Goal: Task Accomplishment & Management: Use online tool/utility

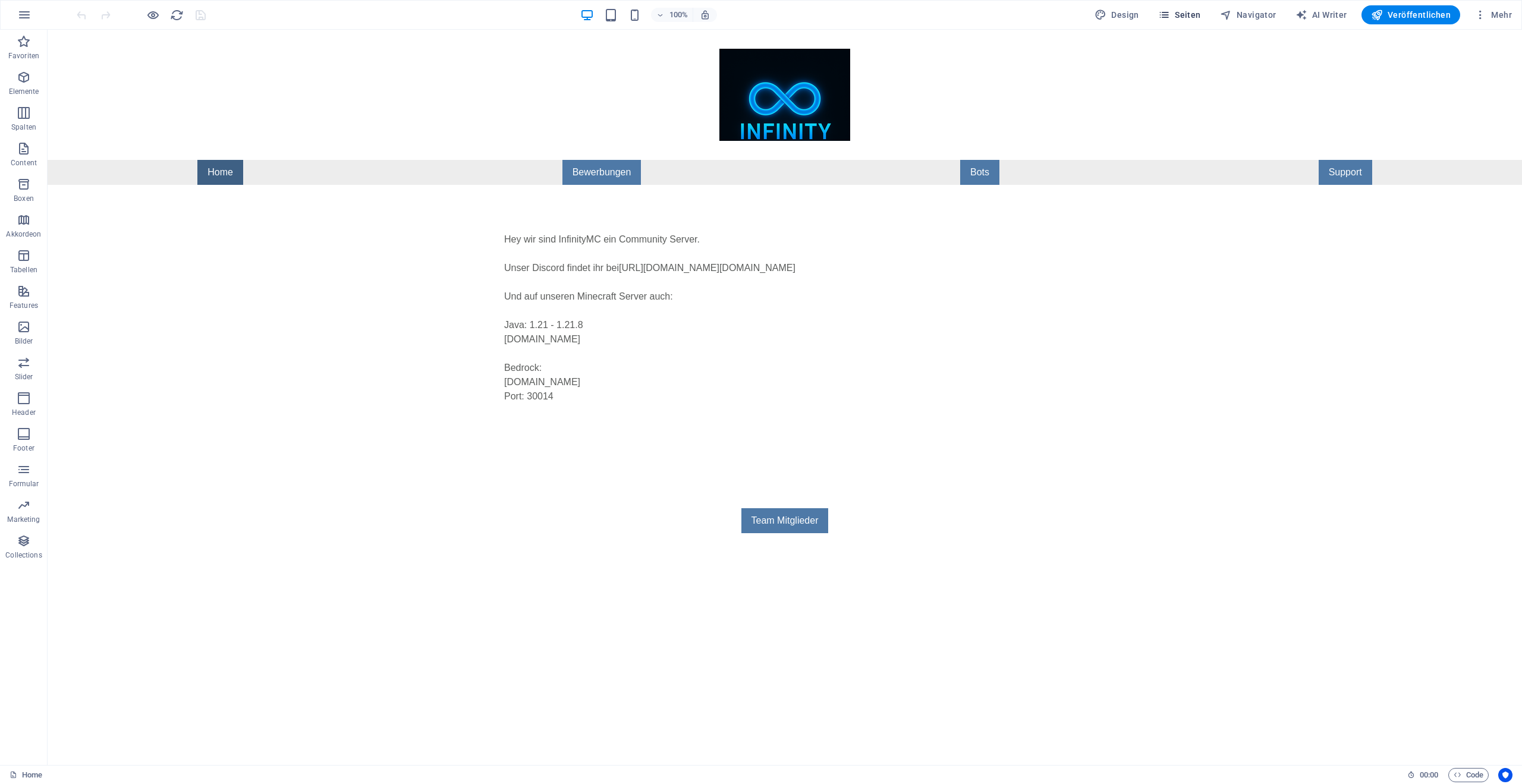
click at [1189, 17] on span "Seiten" at bounding box center [1179, 14] width 43 height 12
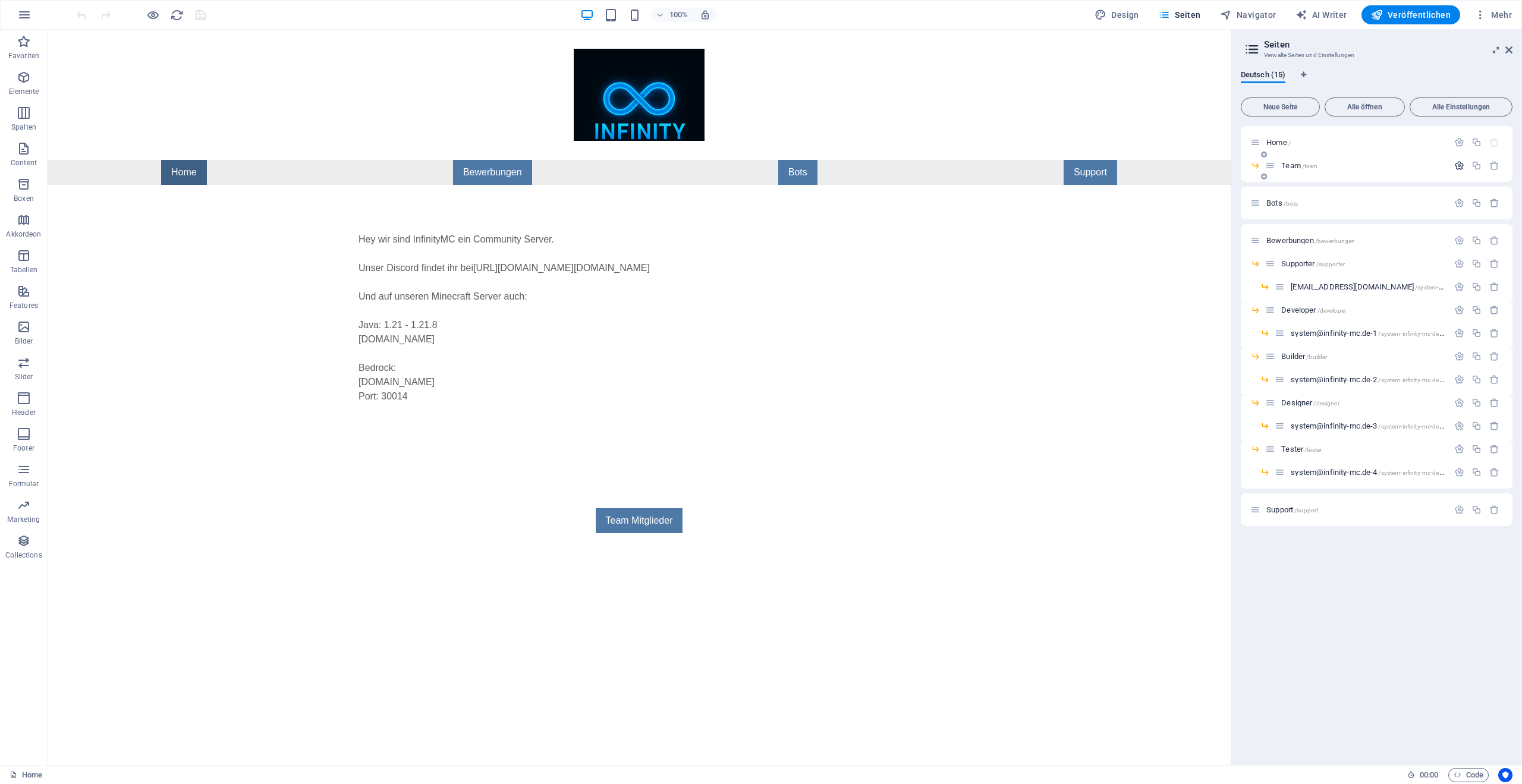
click at [1461, 165] on icon "button" at bounding box center [1459, 165] width 10 height 10
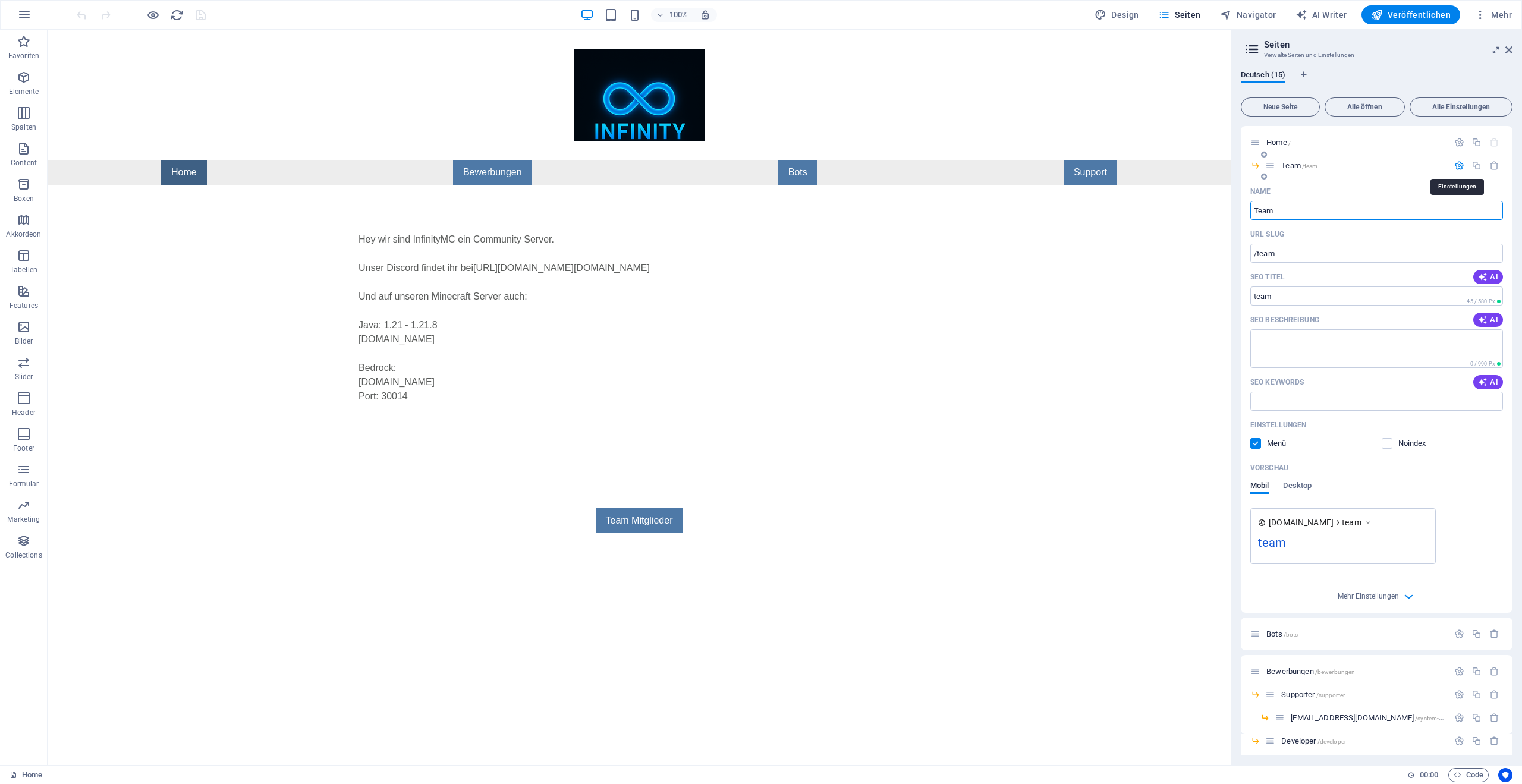
click at [1461, 166] on icon "button" at bounding box center [1459, 165] width 10 height 10
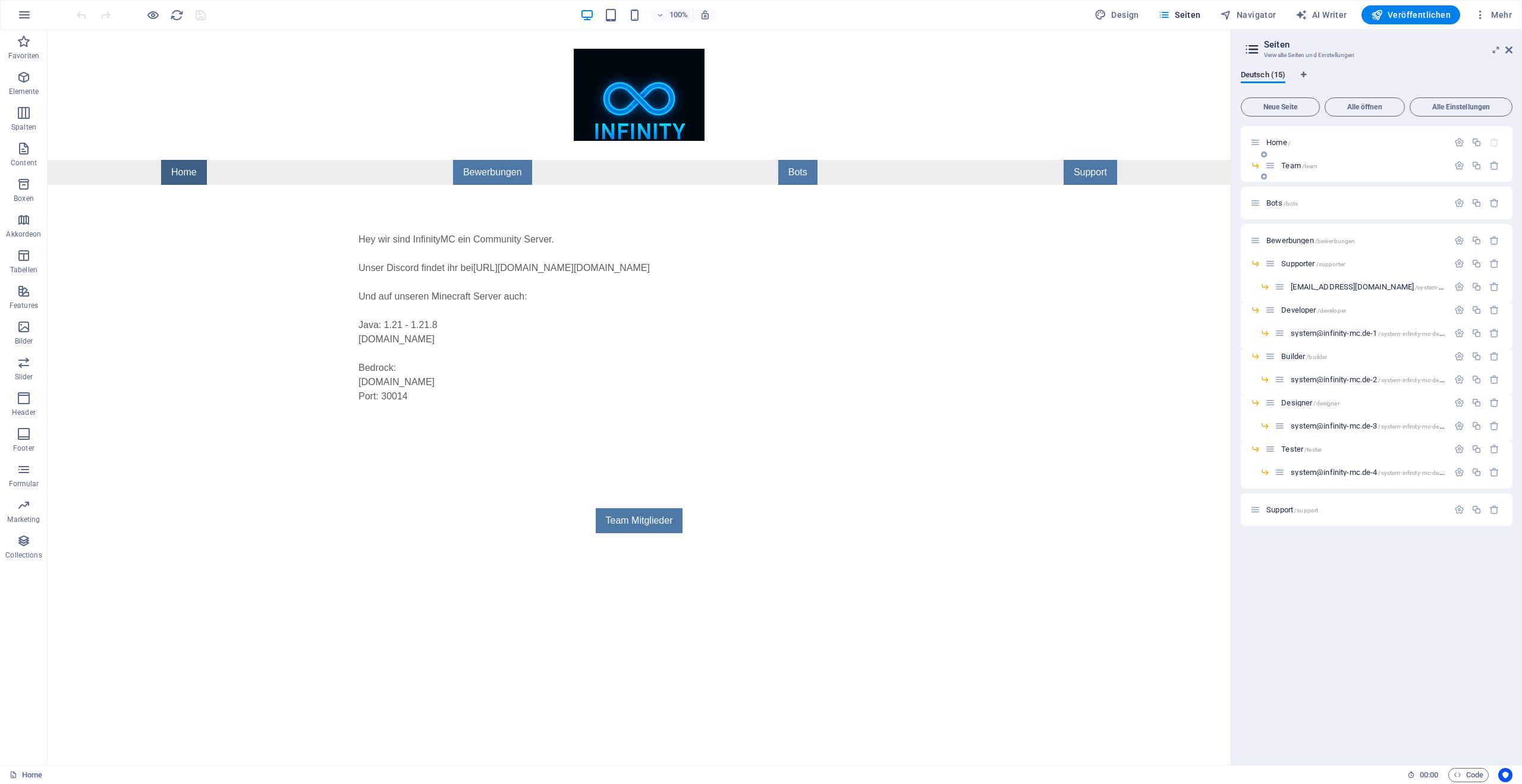
click at [1267, 178] on icon at bounding box center [1264, 176] width 6 height 7
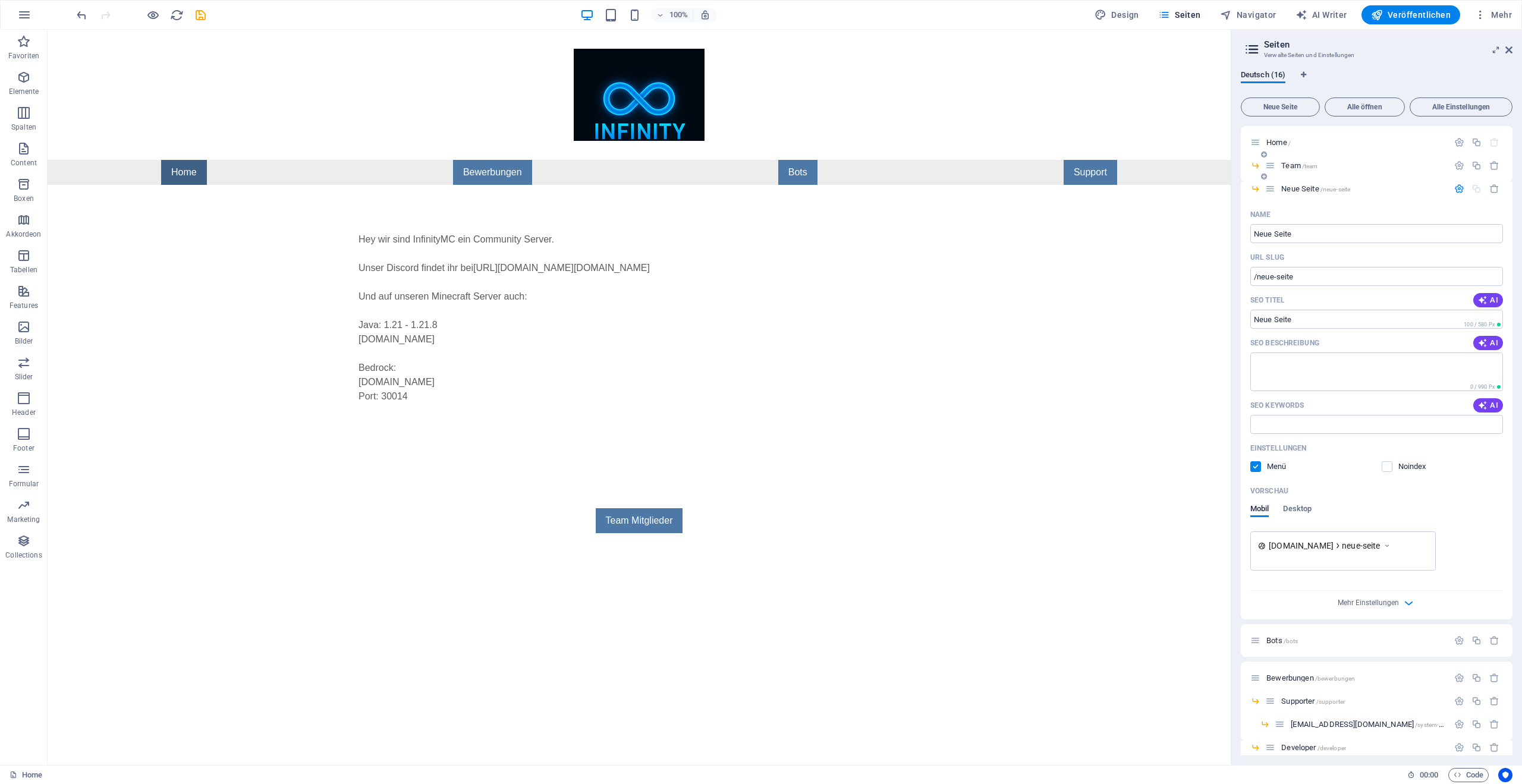
drag, startPoint x: 1298, startPoint y: 192, endPoint x: 1336, endPoint y: 172, distance: 42.9
click at [1336, 172] on div "Home / Team /team Neue Seite /neue-seite Name Neue Seite ​ URL SLUG /neue-seite…" at bounding box center [1377, 544] width 272 height 838
drag, startPoint x: 1289, startPoint y: 191, endPoint x: 1300, endPoint y: 173, distance: 21.1
click at [1300, 173] on div "Home / Team /team Neue Seite /neue-seite Name Neue Seite ​ URL SLUG /neue-seite…" at bounding box center [1377, 544] width 272 height 838
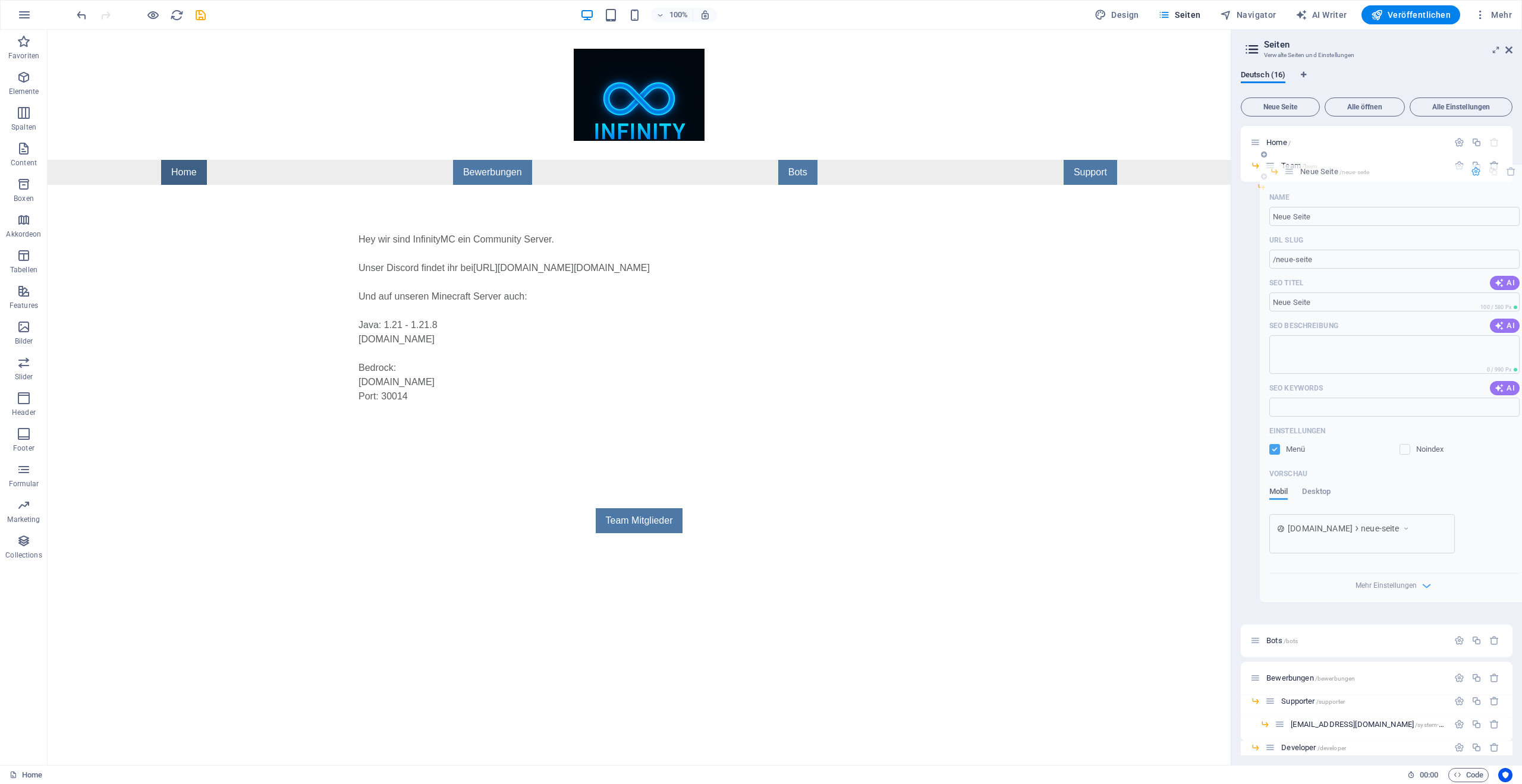
drag, startPoint x: 1267, startPoint y: 192, endPoint x: 1289, endPoint y: 174, distance: 28.4
click at [1289, 174] on div "Home / Team /team Neue Seite /neue-seite Name Neue Seite ​ URL SLUG /neue-seite…" at bounding box center [1377, 326] width 272 height 400
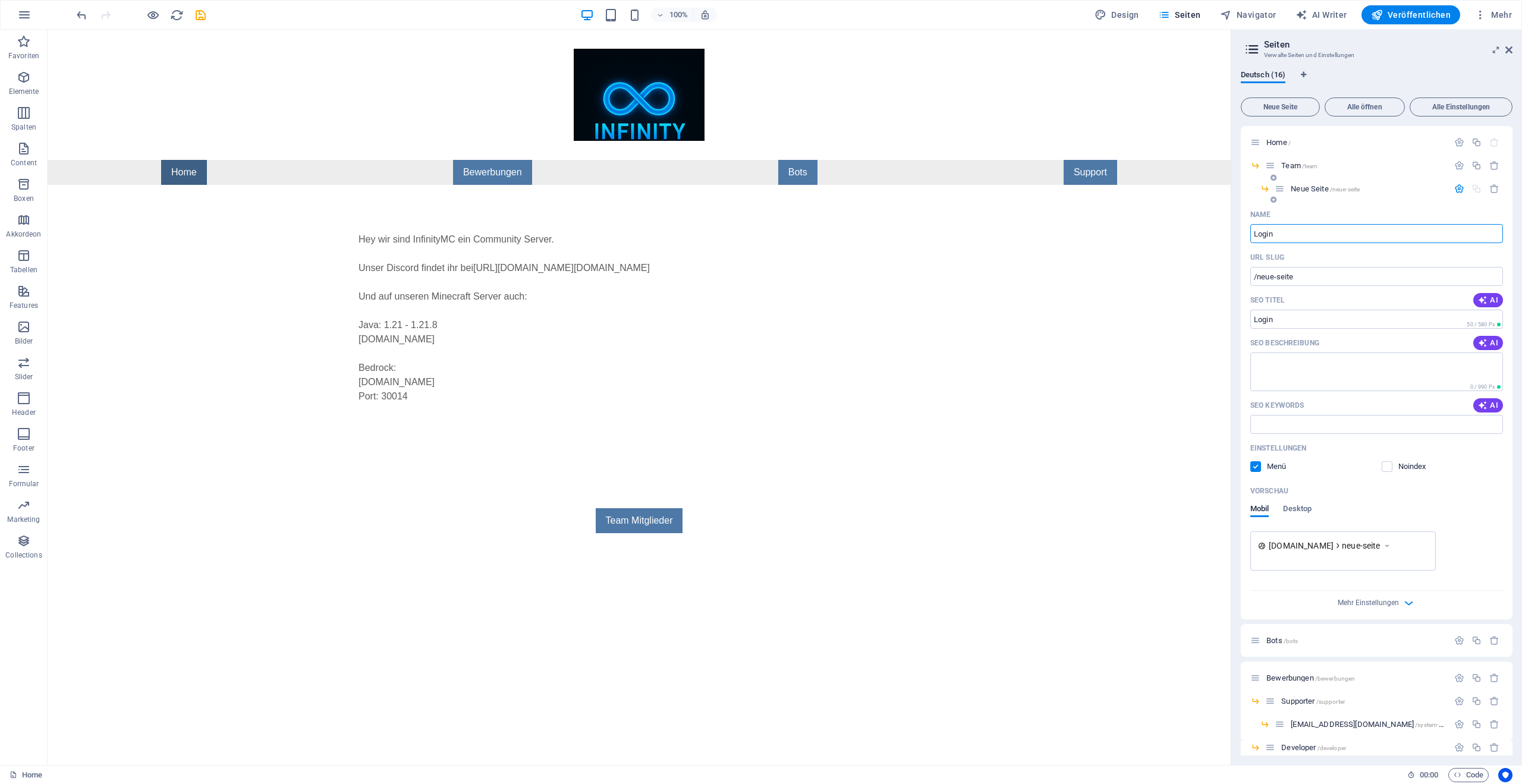
type input "Login"
type input "/login"
type input "Login"
click at [1326, 211] on div "Name" at bounding box center [1376, 215] width 253 height 19
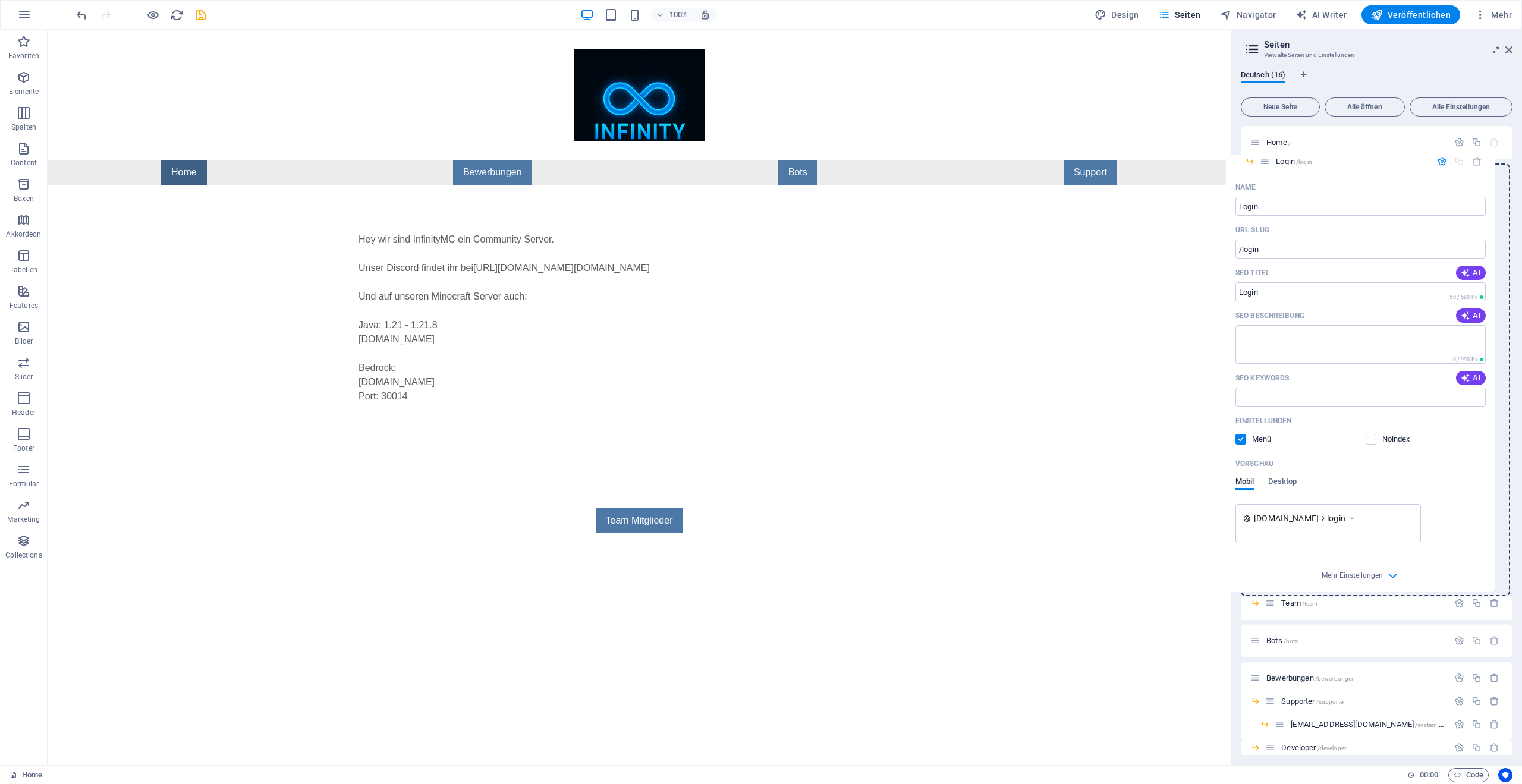
drag, startPoint x: 1279, startPoint y: 191, endPoint x: 1260, endPoint y: 166, distance: 31.4
click at [1260, 166] on div "Home / Team /team Login /login Name Login ​ URL SLUG /login ​ SEO Titel AI ​ 50…" at bounding box center [1377, 544] width 272 height 838
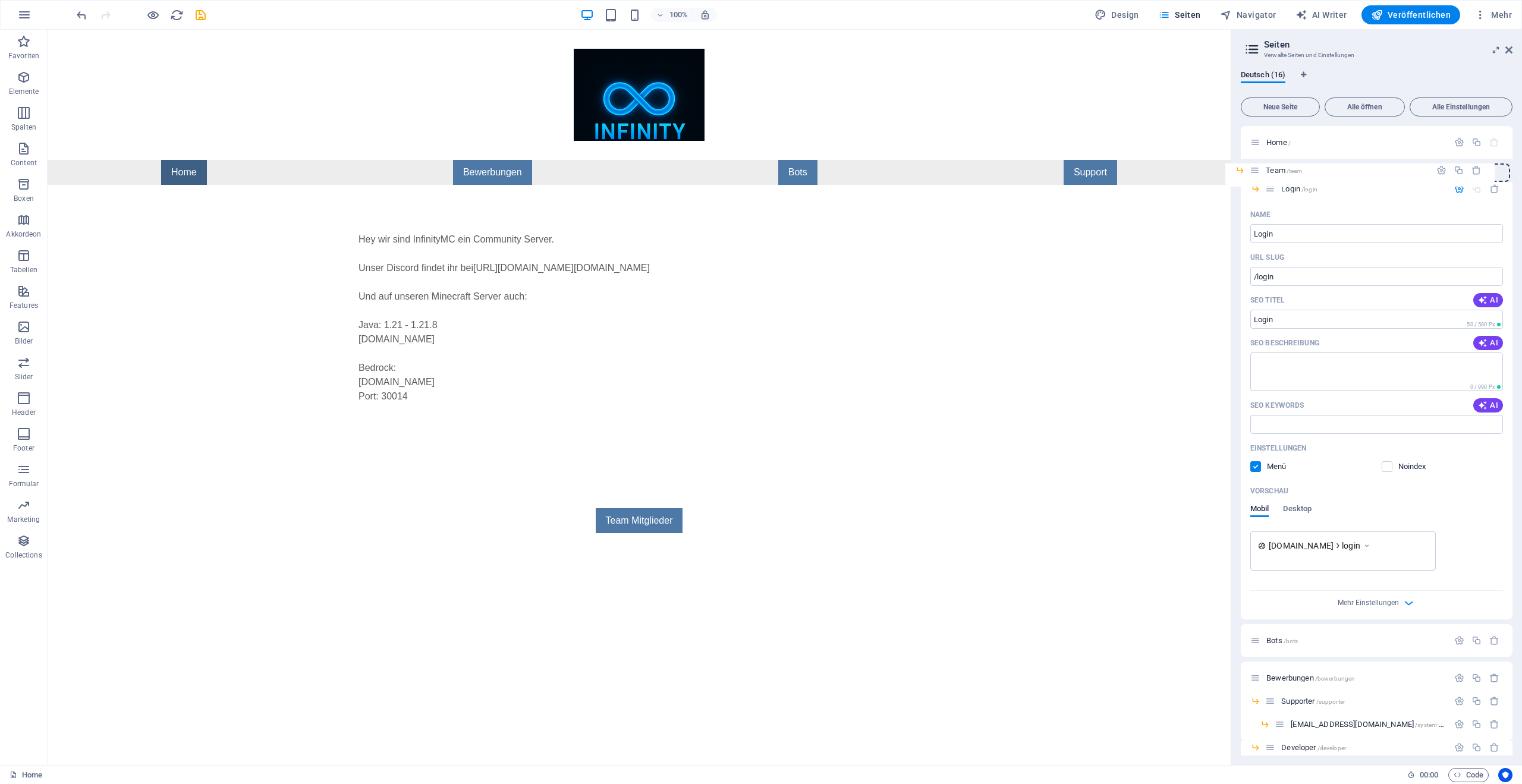
drag, startPoint x: 1268, startPoint y: 604, endPoint x: 1260, endPoint y: 165, distance: 439.1
click at [1259, 164] on div "Home / Login /login Name Login ​ URL SLUG /login ​ SEO Titel AI ​ 50 / 580 Px S…" at bounding box center [1377, 544] width 272 height 838
click at [1420, 63] on div "Deutsch (16) Neue Seite Alle öffnen Alle Einstellungen Home / Team /team Login …" at bounding box center [1377, 412] width 290 height 704
click at [1459, 187] on icon "button" at bounding box center [1459, 189] width 10 height 10
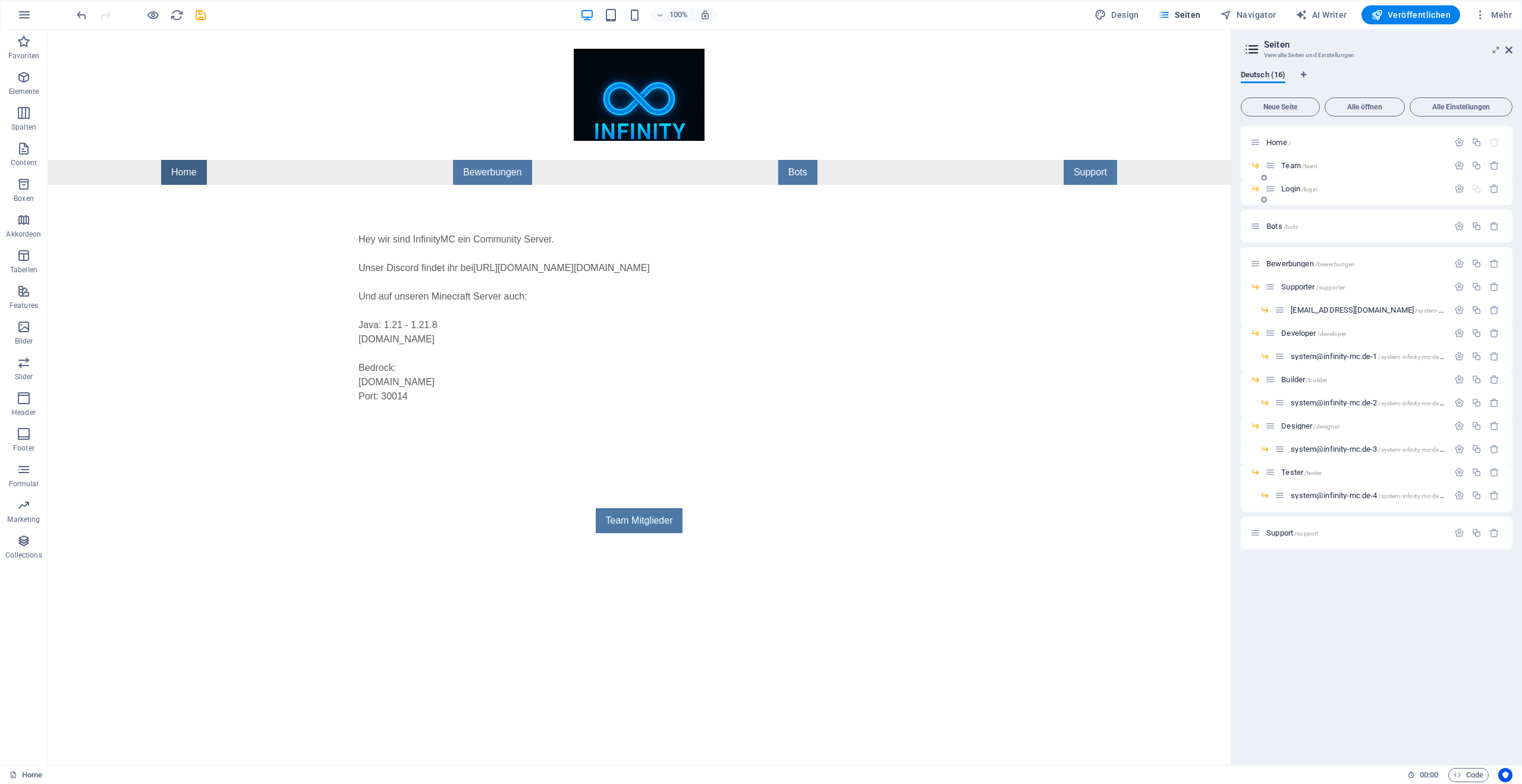
click at [1303, 190] on span "/login" at bounding box center [1309, 189] width 16 height 7
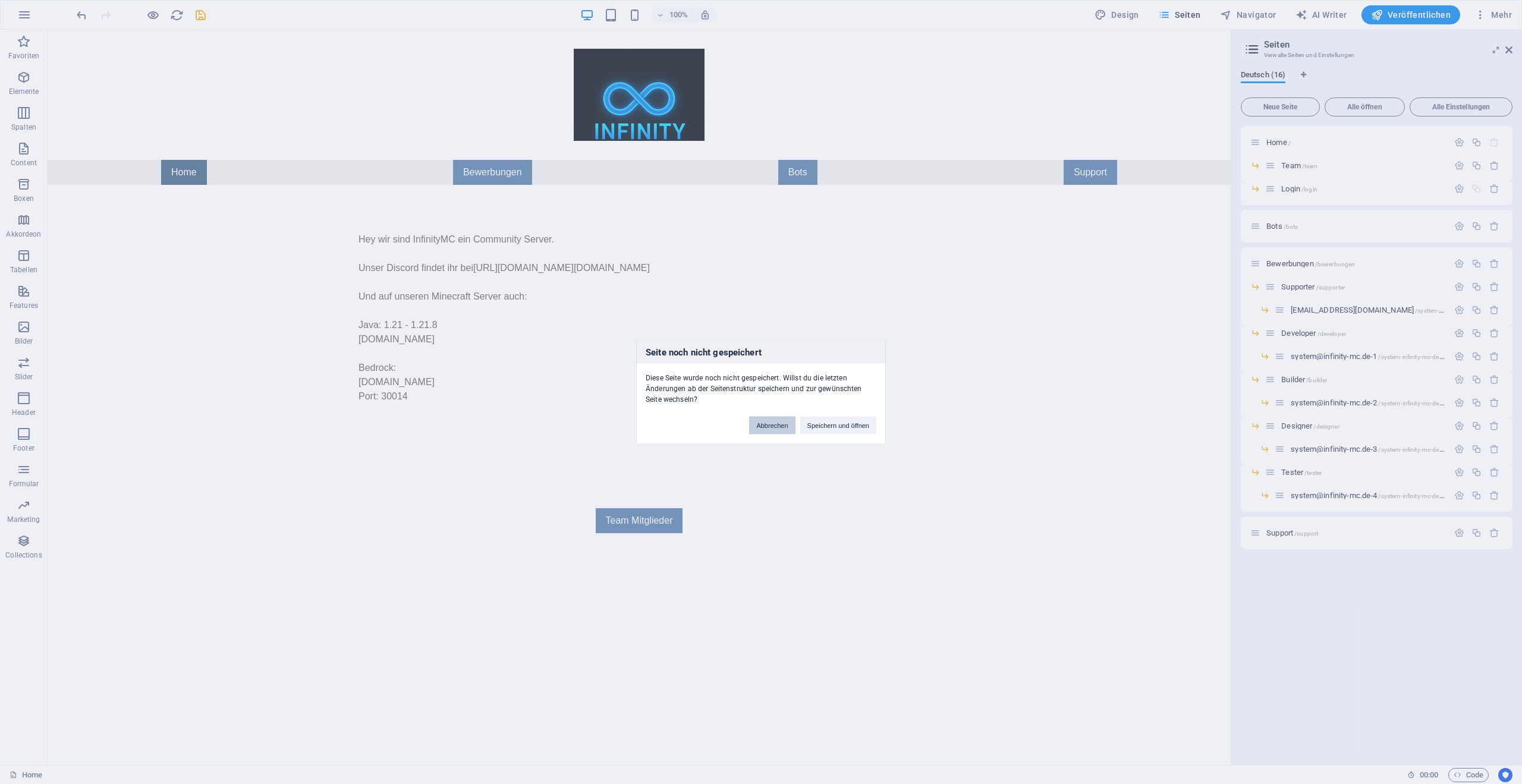
click at [781, 425] on button "Abbrechen" at bounding box center [772, 425] width 46 height 18
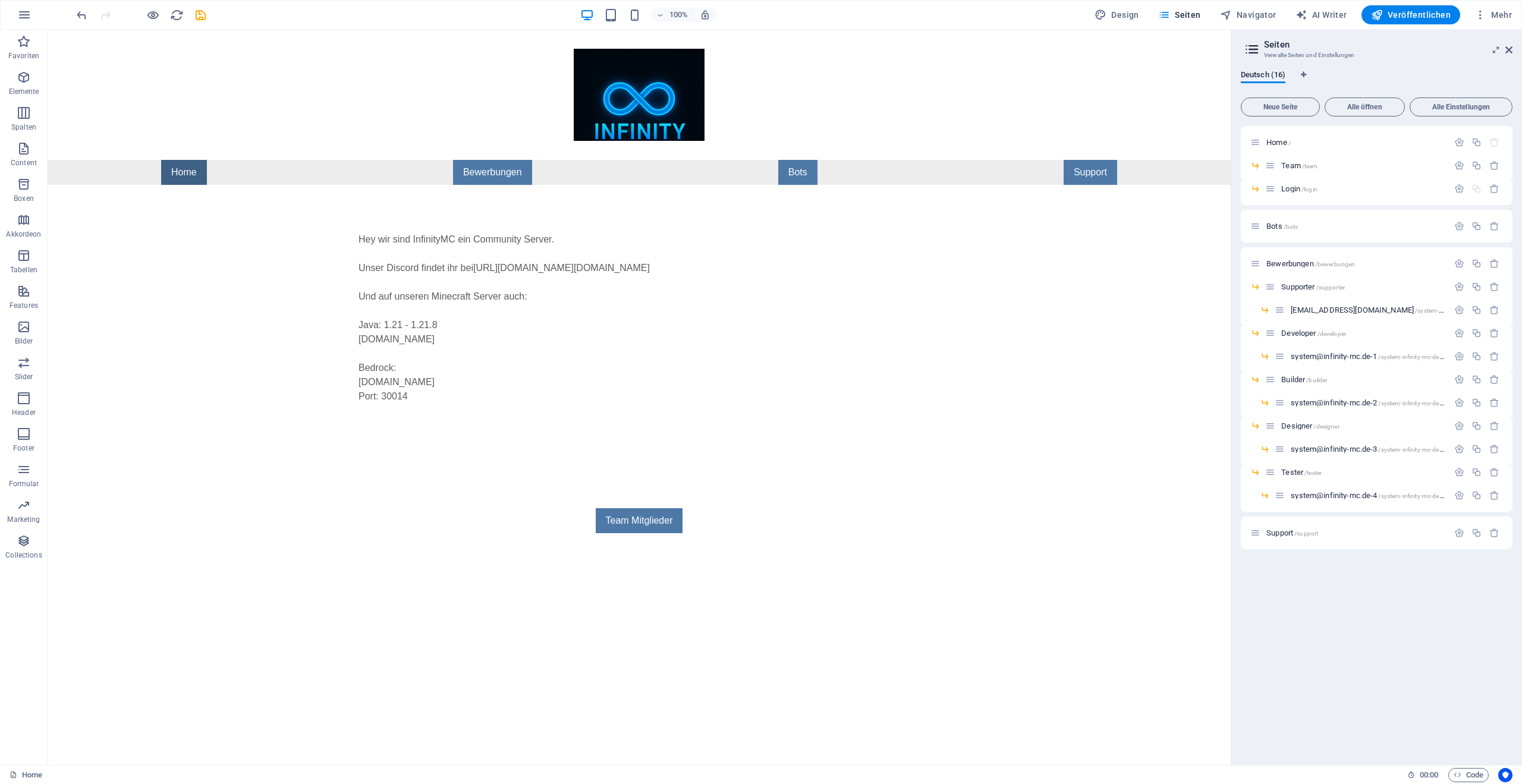
click at [196, 25] on div "100% Design Seiten Navigator AI Writer Veröffentlichen Mehr" at bounding box center [761, 14] width 1521 height 28
click at [198, 19] on icon "save" at bounding box center [201, 15] width 14 height 14
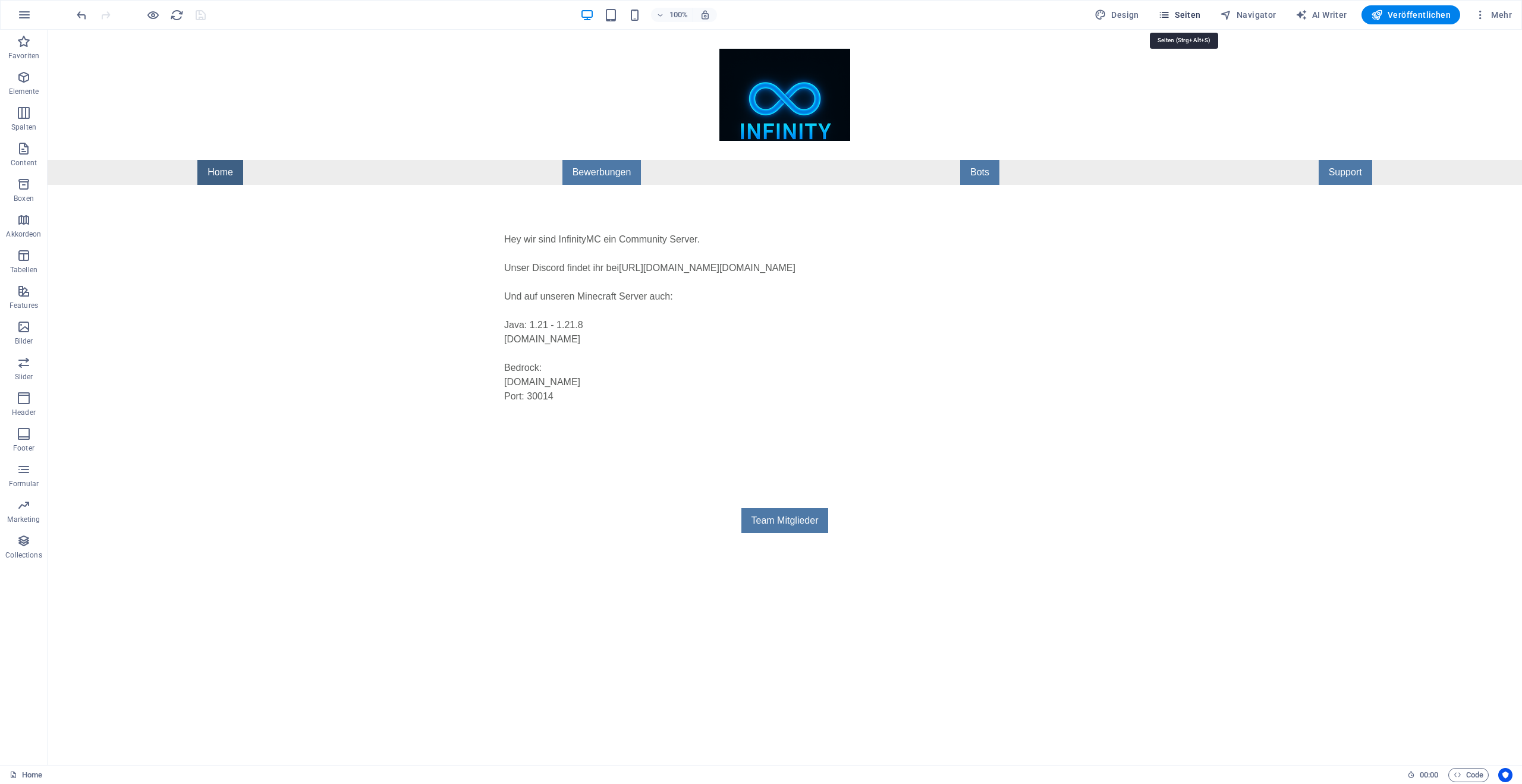
click at [1179, 15] on span "Seiten" at bounding box center [1179, 14] width 43 height 12
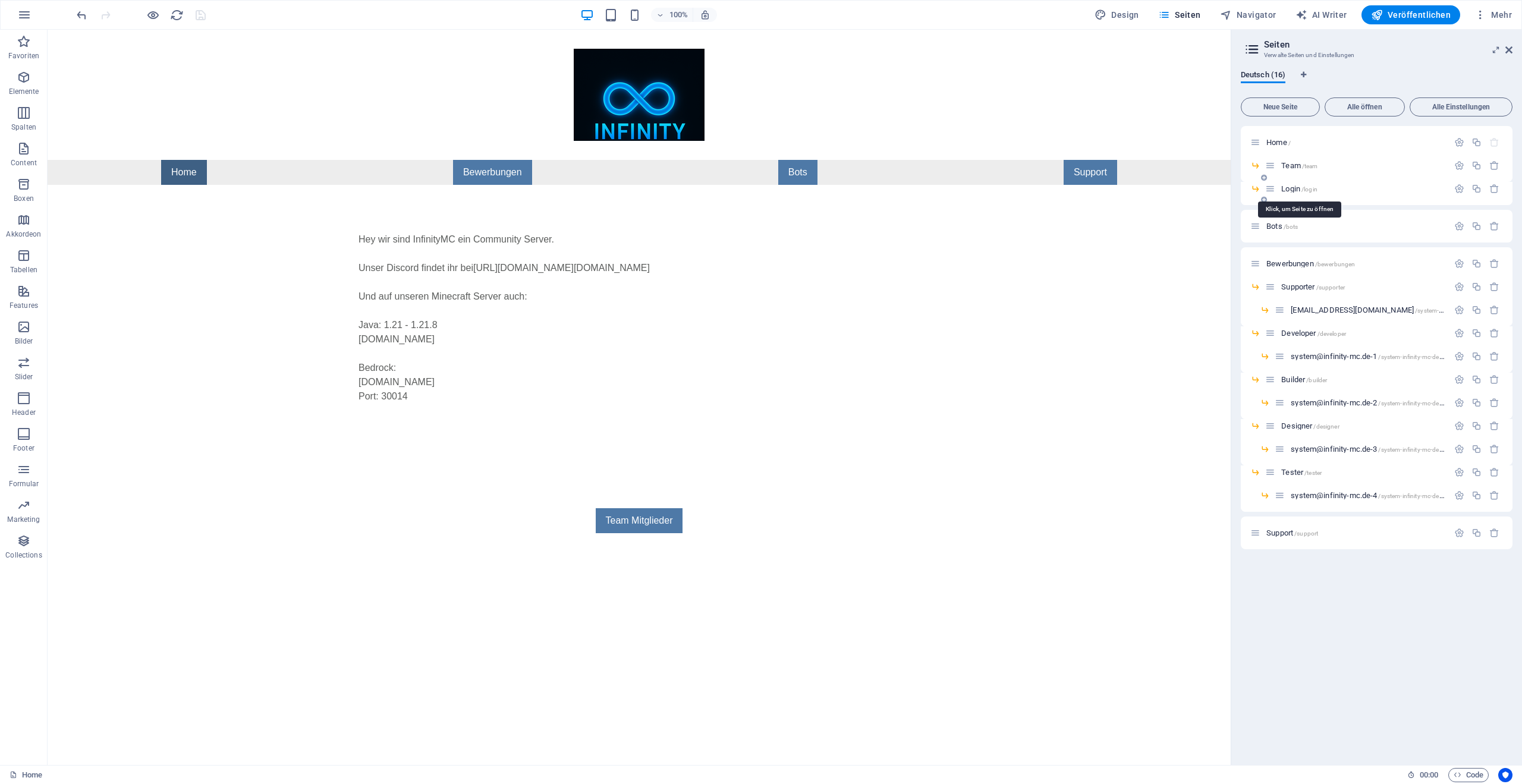
click at [1298, 192] on span "Login /login" at bounding box center [1299, 189] width 36 height 9
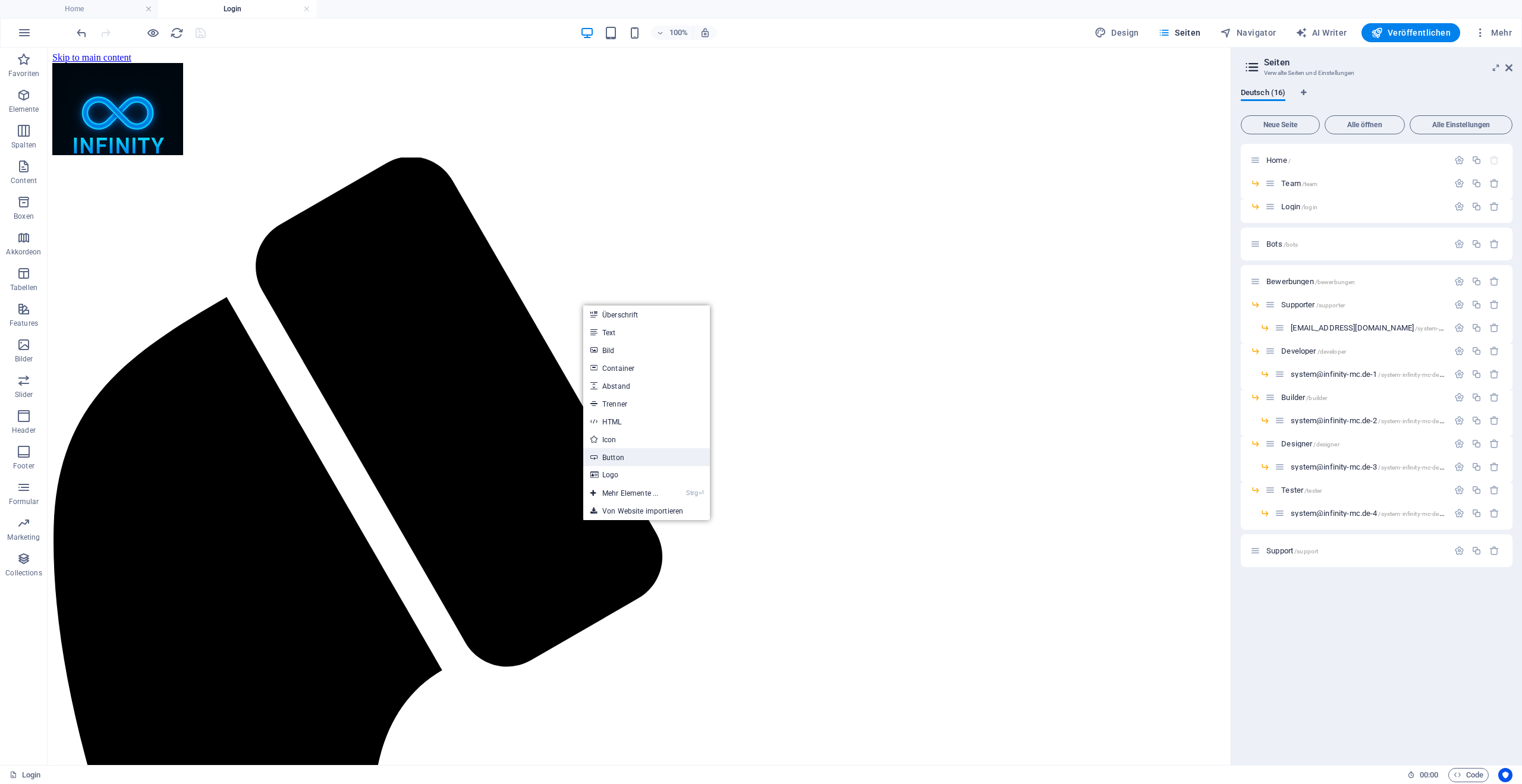
drag, startPoint x: 381, startPoint y: 348, endPoint x: 637, endPoint y: 461, distance: 279.8
click at [637, 461] on link "Button" at bounding box center [646, 457] width 127 height 18
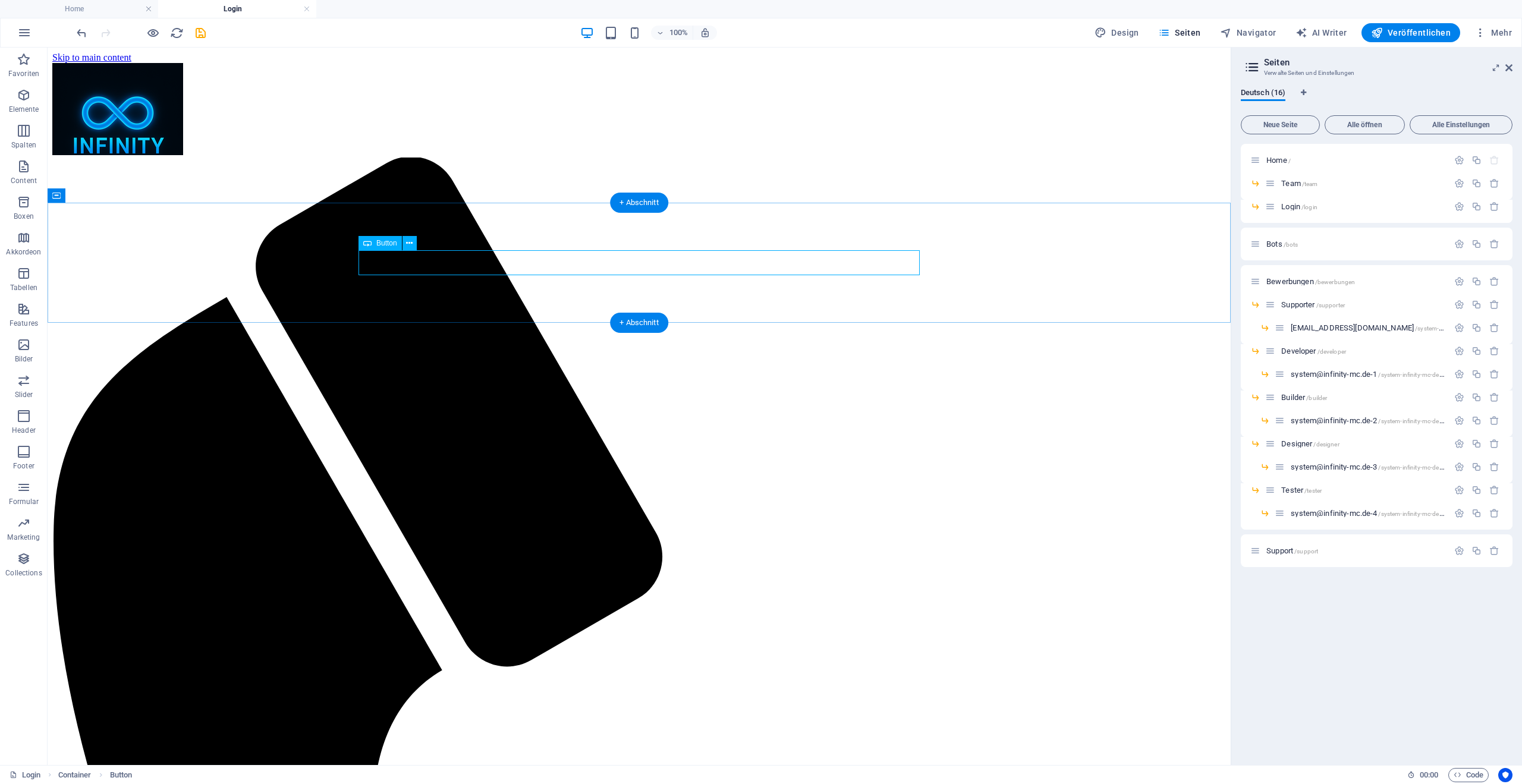
select select
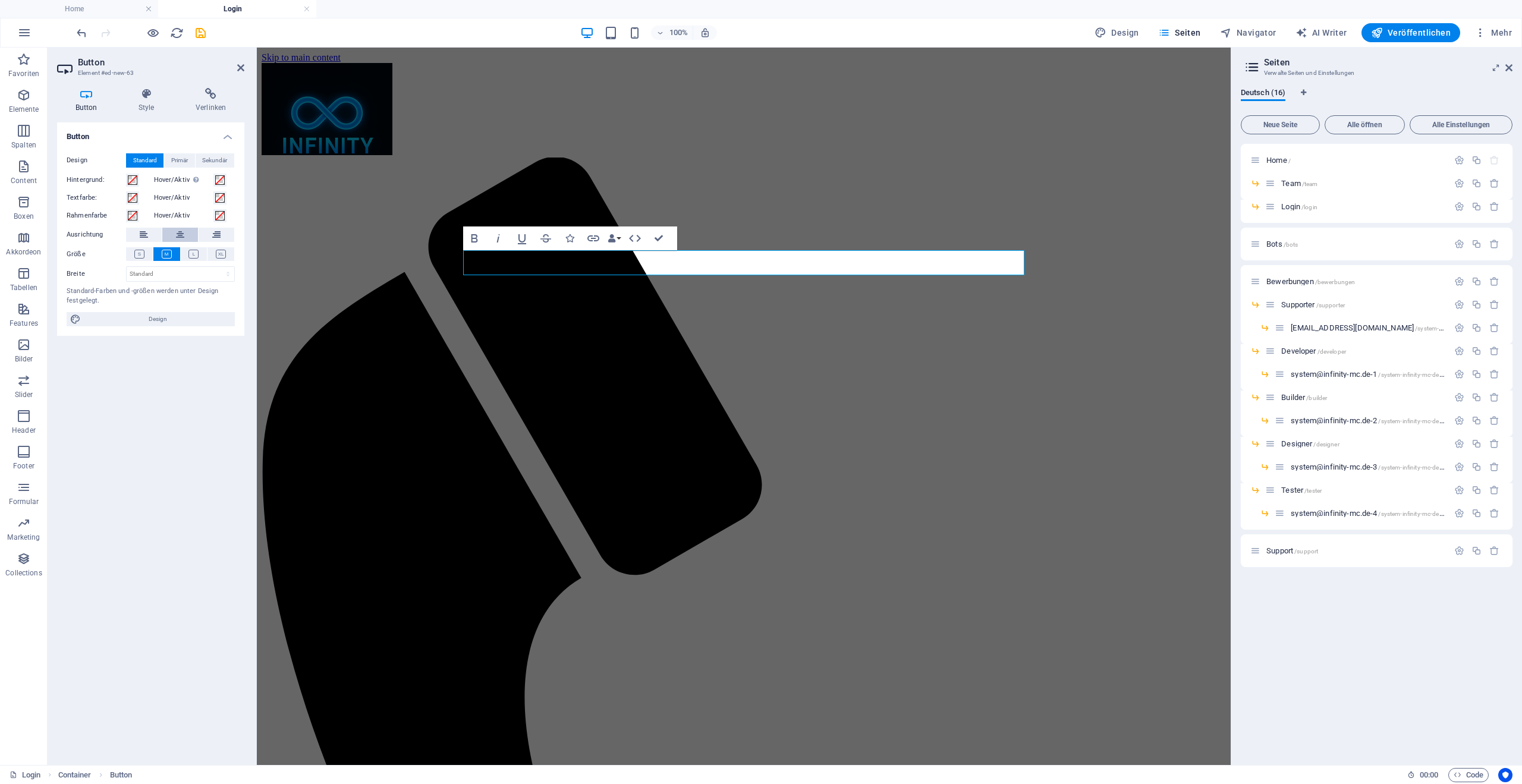
click at [183, 232] on icon at bounding box center [180, 235] width 8 height 14
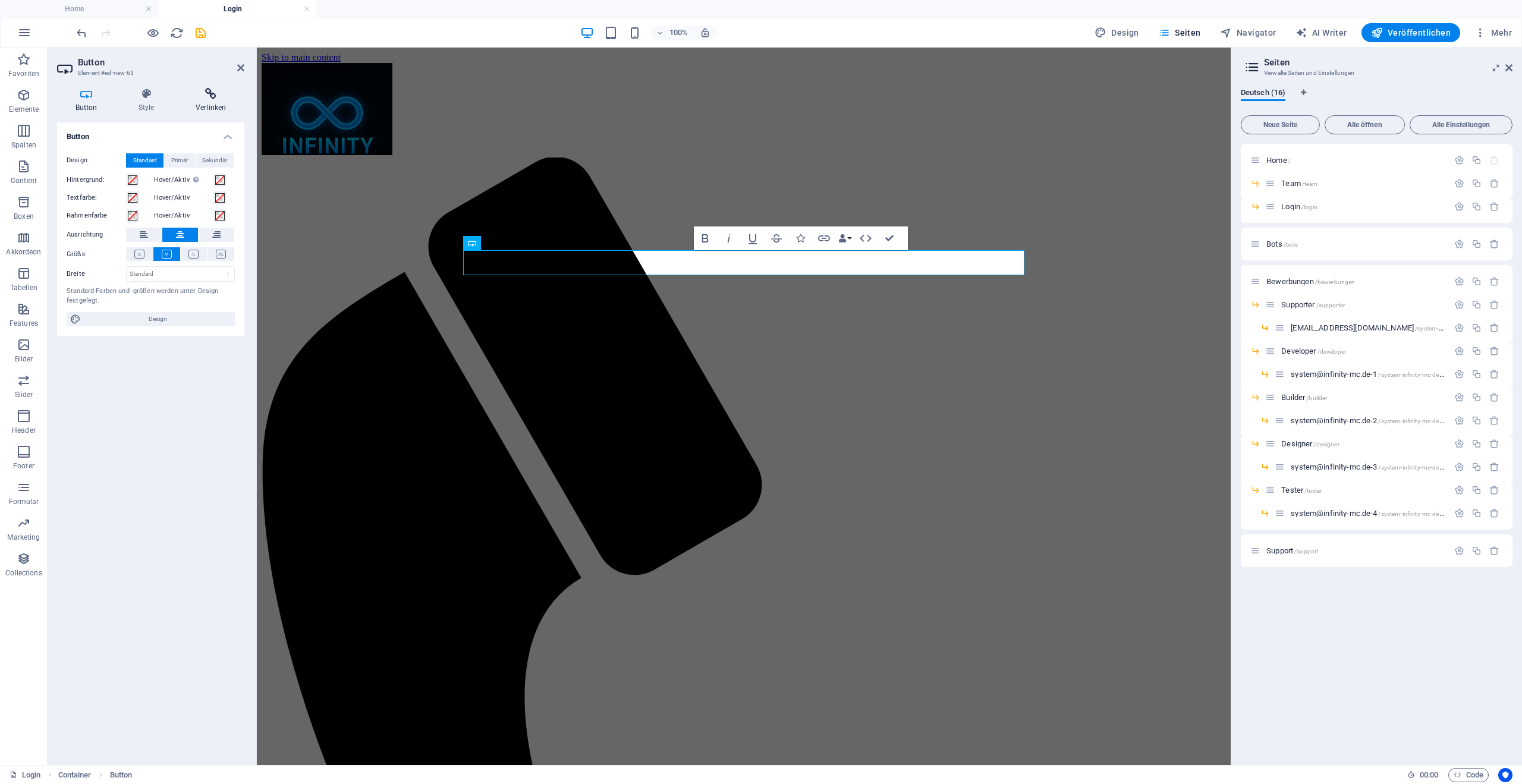
click at [202, 104] on h4 "Verlinken" at bounding box center [211, 100] width 67 height 25
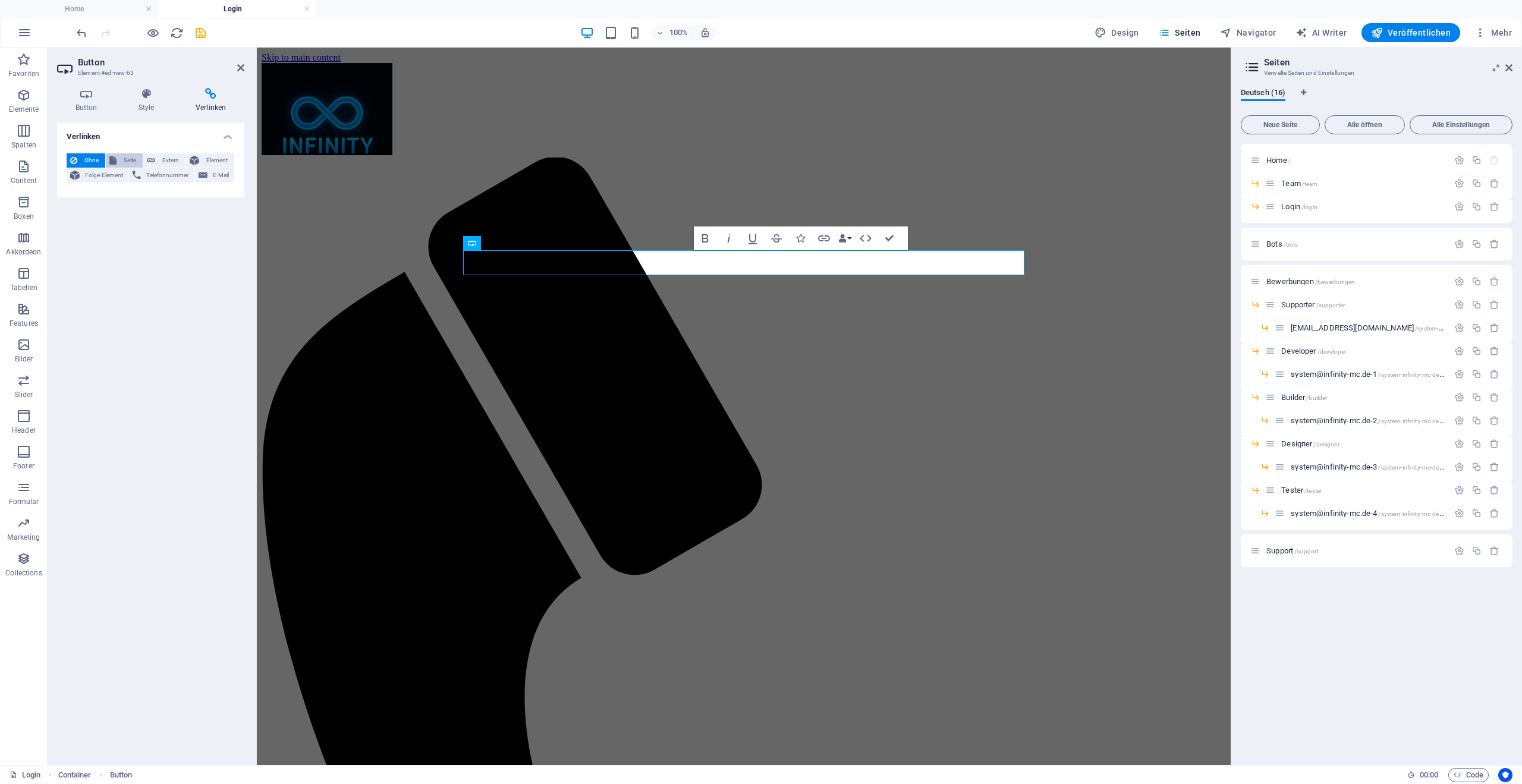
click at [123, 160] on span "Seite" at bounding box center [129, 160] width 19 height 14
select select
click at [160, 158] on span "Extern" at bounding box center [171, 160] width 23 height 14
select select "blank"
click at [155, 191] on input "URL" at bounding box center [180, 195] width 109 height 14
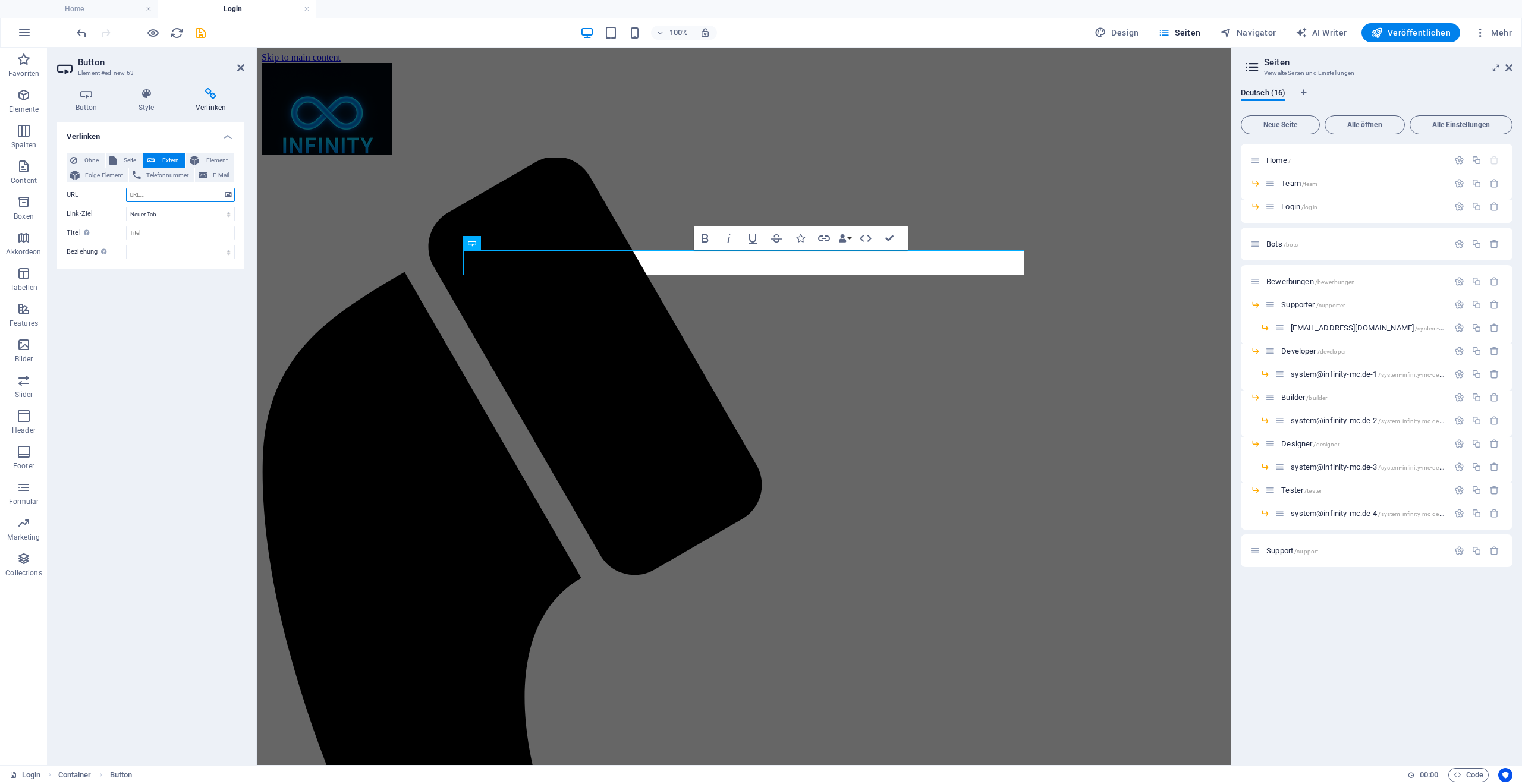
type input "v"
paste input "[URL][DOMAIN_NAME]"
type input "[URL][DOMAIN_NAME]"
click at [150, 312] on div "Verlinken Ohne Seite Extern Element Folge-Element Telefonnummer E-Mail Seite Ho…" at bounding box center [151, 439] width 187 height 633
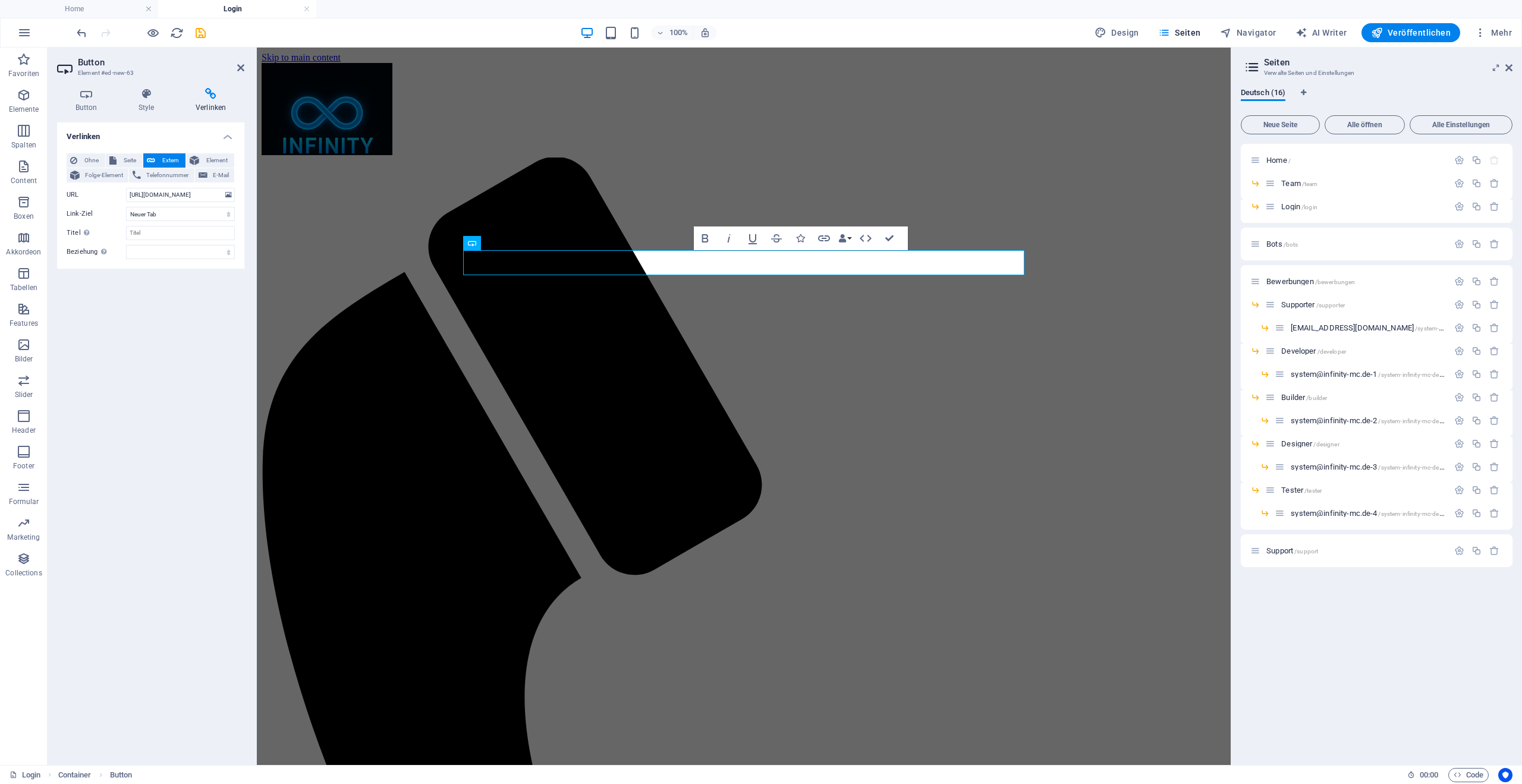
scroll to position [0, 0]
click at [98, 178] on span "Folge-Element" at bounding box center [104, 175] width 41 height 14
click at [165, 220] on input "Titel Zusätzliche Linkbeschreibung, sollte nicht mit dem Linktext identisch sei…" at bounding box center [180, 219] width 109 height 14
click at [161, 237] on select "alternate author bookmark external help license next nofollow noreferrer noopen…" at bounding box center [180, 238] width 109 height 14
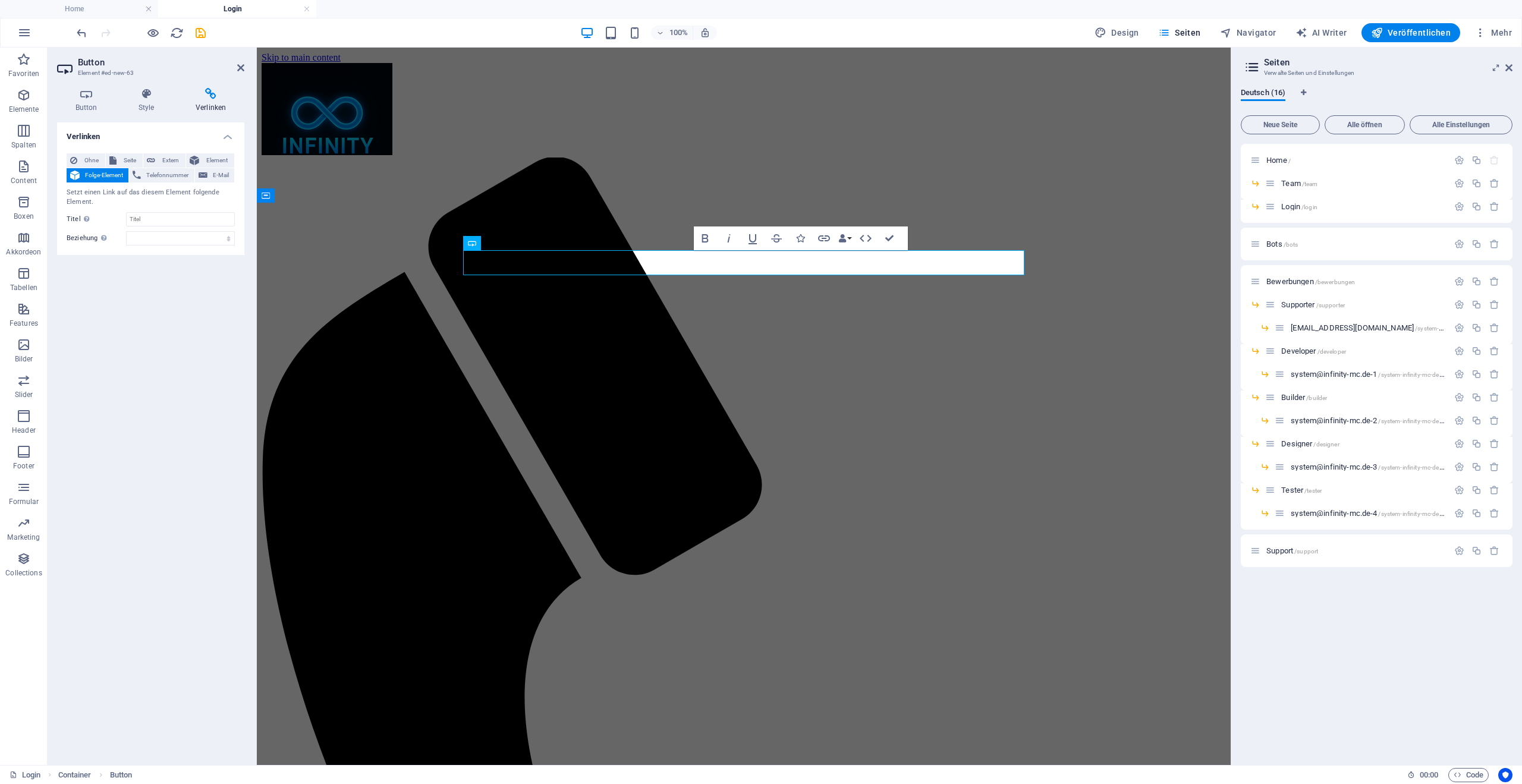
click at [85, 189] on div "Setzt einen Link auf das diesem Element folgende Element." at bounding box center [151, 198] width 168 height 20
click at [184, 159] on button "Extern" at bounding box center [164, 160] width 42 height 14
select select "blank"
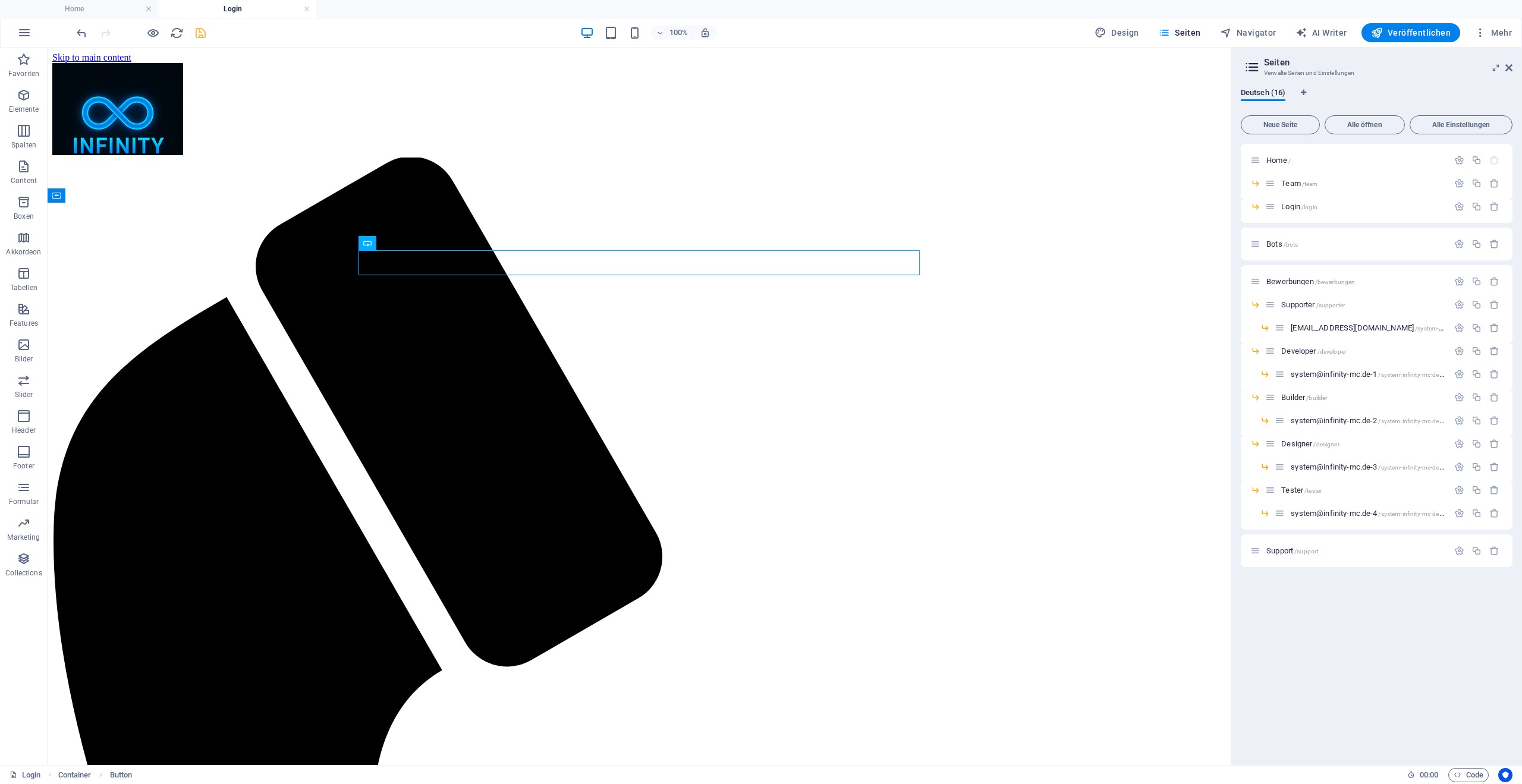
click at [206, 38] on icon "save" at bounding box center [201, 33] width 14 height 14
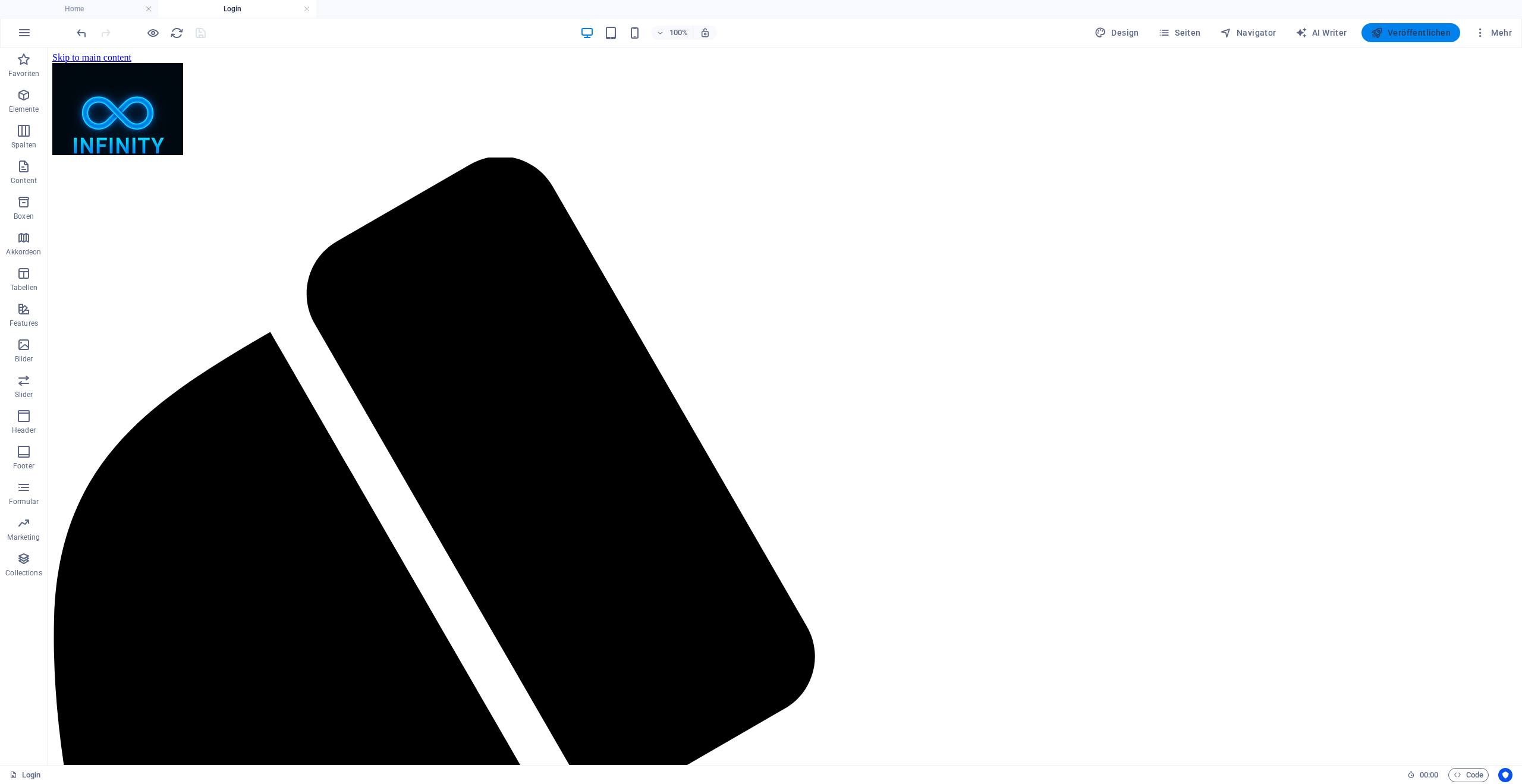
click at [1415, 41] on button "Veröffentlichen" at bounding box center [1410, 33] width 98 height 19
click at [1411, 32] on span "Veröffentlichen" at bounding box center [1411, 32] width 80 height 12
